Goal: Find specific page/section: Find specific page/section

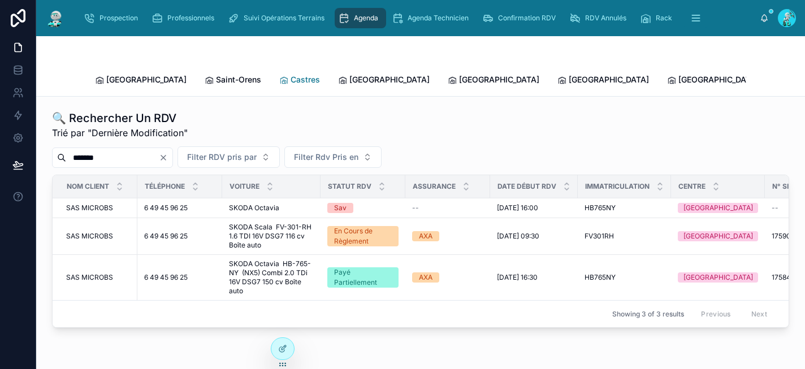
click at [291, 74] on span "Castres" at bounding box center [305, 79] width 29 height 11
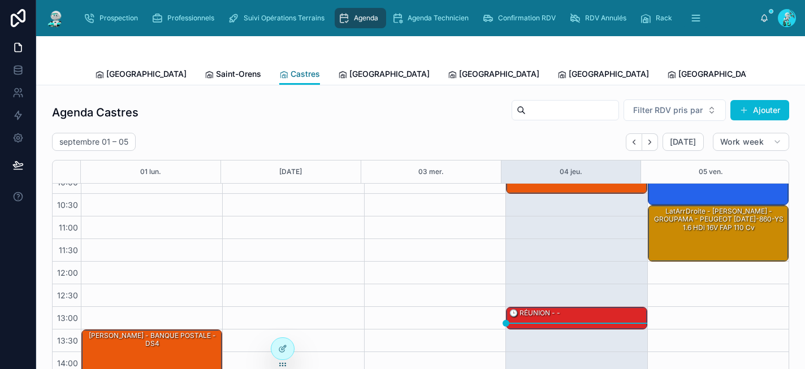
scroll to position [62, 0]
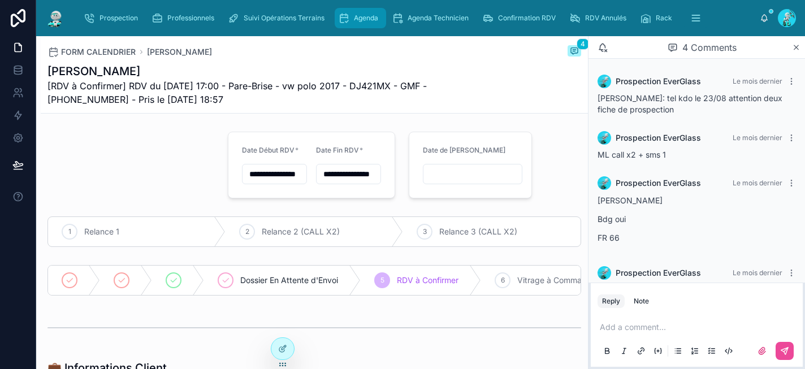
scroll to position [40, 0]
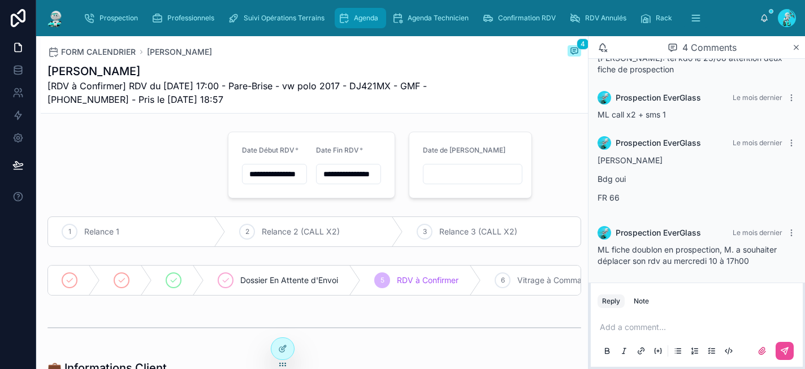
click at [367, 14] on span "Agenda" at bounding box center [366, 18] width 24 height 9
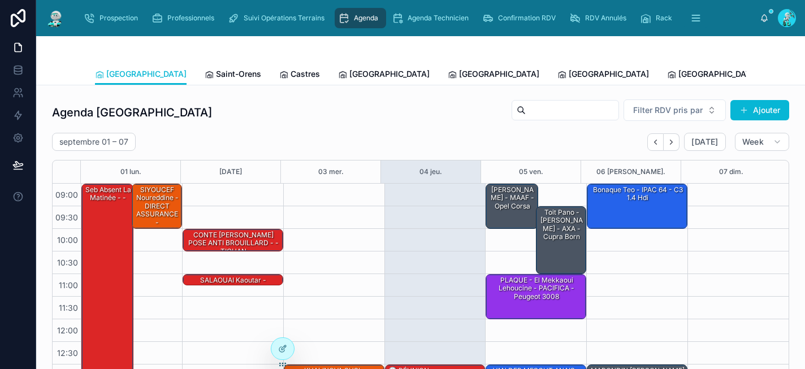
scroll to position [186, 0]
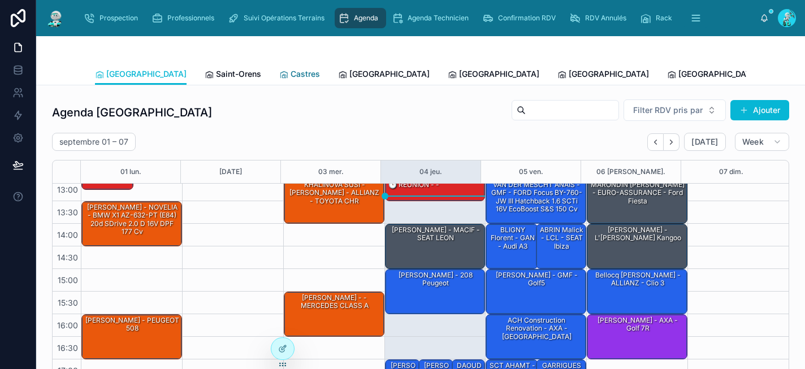
click at [291, 73] on span "Castres" at bounding box center [305, 73] width 29 height 11
